Goal: Transaction & Acquisition: Purchase product/service

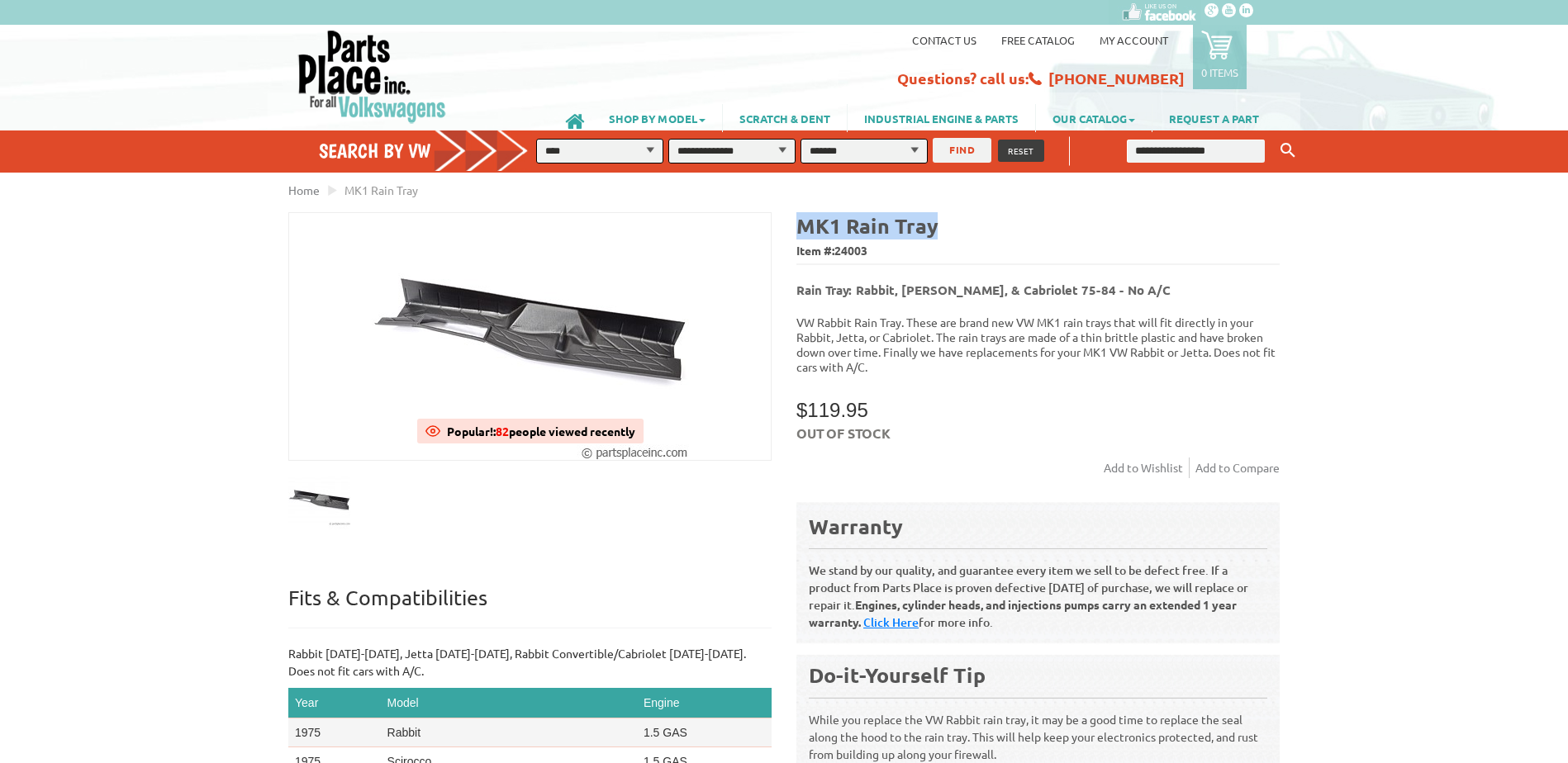
drag, startPoint x: 798, startPoint y: 222, endPoint x: 936, endPoint y: 222, distance: 138.0
click at [936, 222] on h4 "MK1 Rain Tray" at bounding box center [1038, 226] width 483 height 27
drag, startPoint x: 936, startPoint y: 222, endPoint x: 920, endPoint y: 222, distance: 16.0
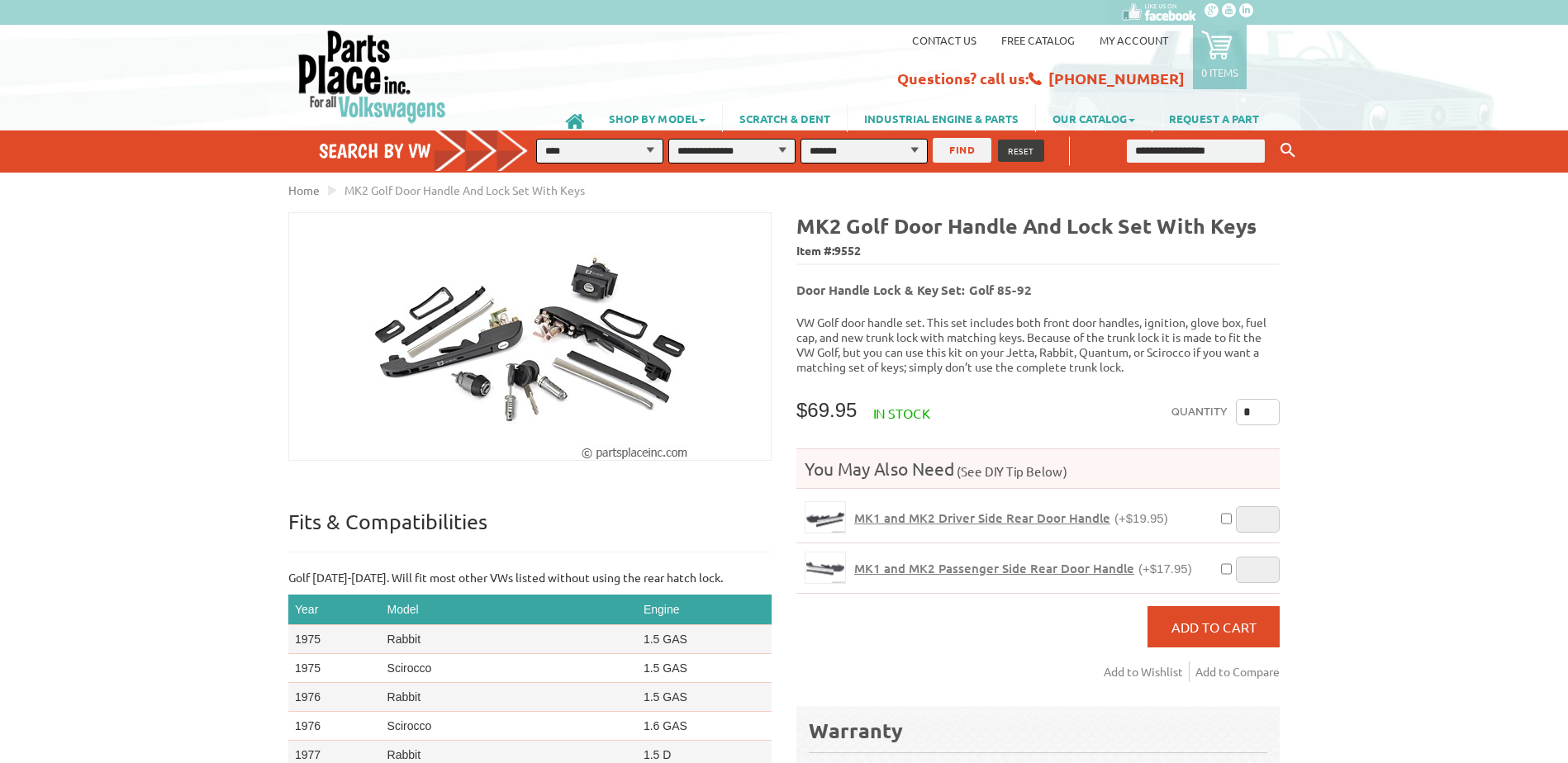
click at [565, 375] on img at bounding box center [531, 336] width 317 height 247
click at [575, 329] on img at bounding box center [531, 336] width 317 height 247
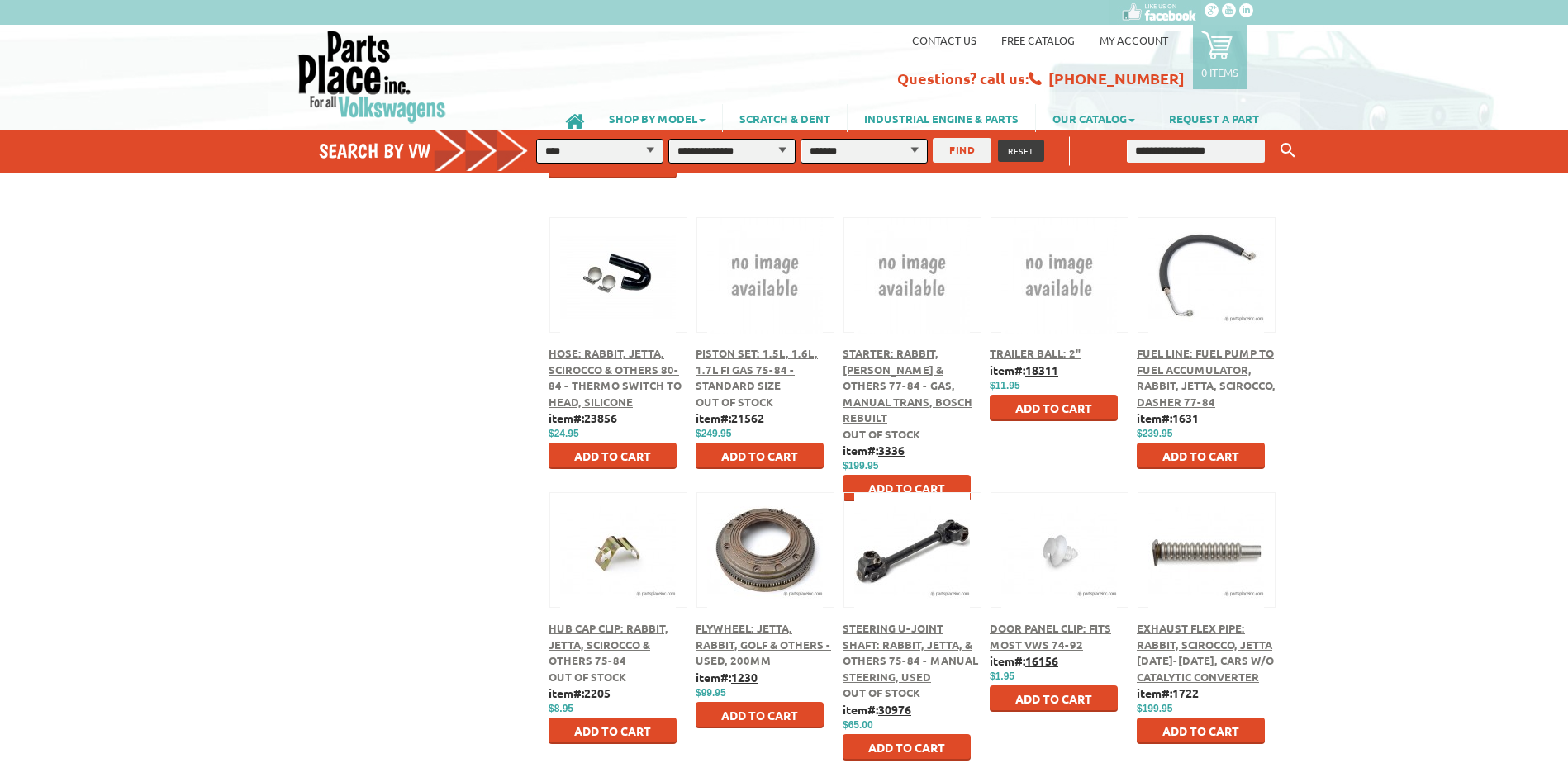
scroll to position [25515, 0]
